Goal: Task Accomplishment & Management: Complete application form

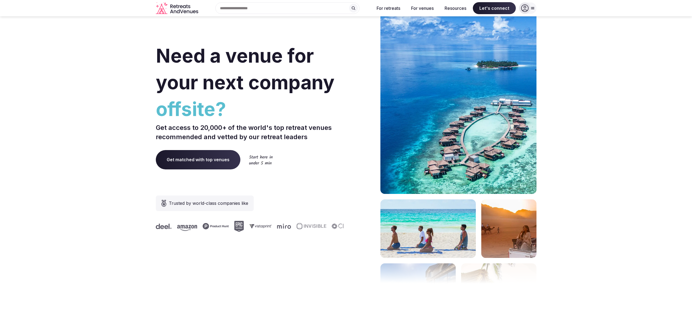
click at [530, 9] on div at bounding box center [524, 7] width 11 height 11
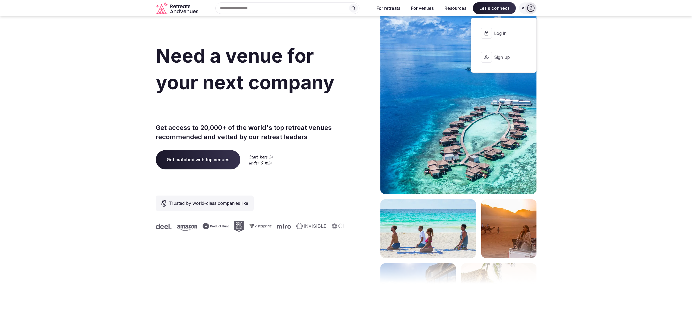
click at [515, 58] on span "Sign up" at bounding box center [507, 57] width 26 height 6
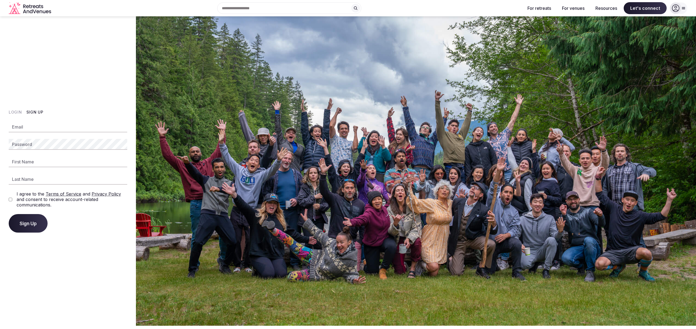
click at [103, 194] on link "Privacy Policy" at bounding box center [106, 193] width 29 height 5
click at [325, 164] on img at bounding box center [416, 170] width 560 height 309
drag, startPoint x: 58, startPoint y: 204, endPoint x: 15, endPoint y: 193, distance: 44.3
click at [15, 193] on div "I agree to the Terms of Service and Privacy Policy and consent to receive accou…" at bounding box center [68, 199] width 119 height 16
copy label "I agree to the Terms of Service and Privacy Policy and consent to receive accou…"
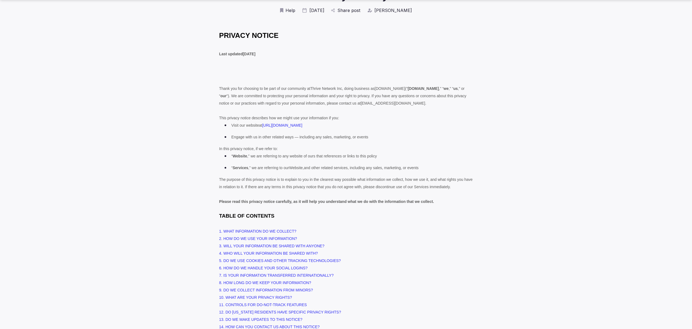
scroll to position [62, 0]
